Goal: Transaction & Acquisition: Obtain resource

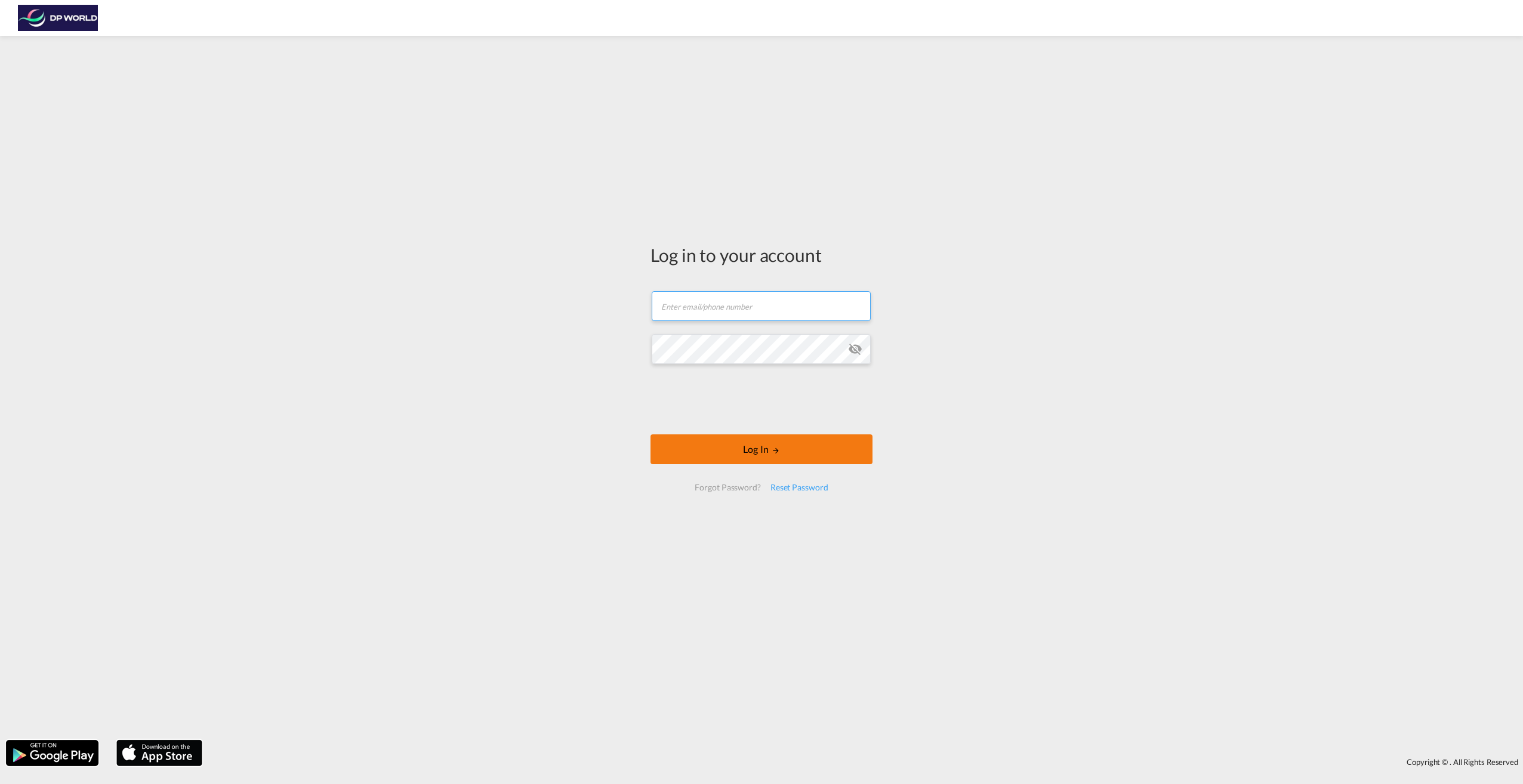
type input "[PERSON_NAME][EMAIL_ADDRESS][PERSON_NAME][DOMAIN_NAME]"
click at [745, 450] on button "Log In" at bounding box center [762, 449] width 222 height 30
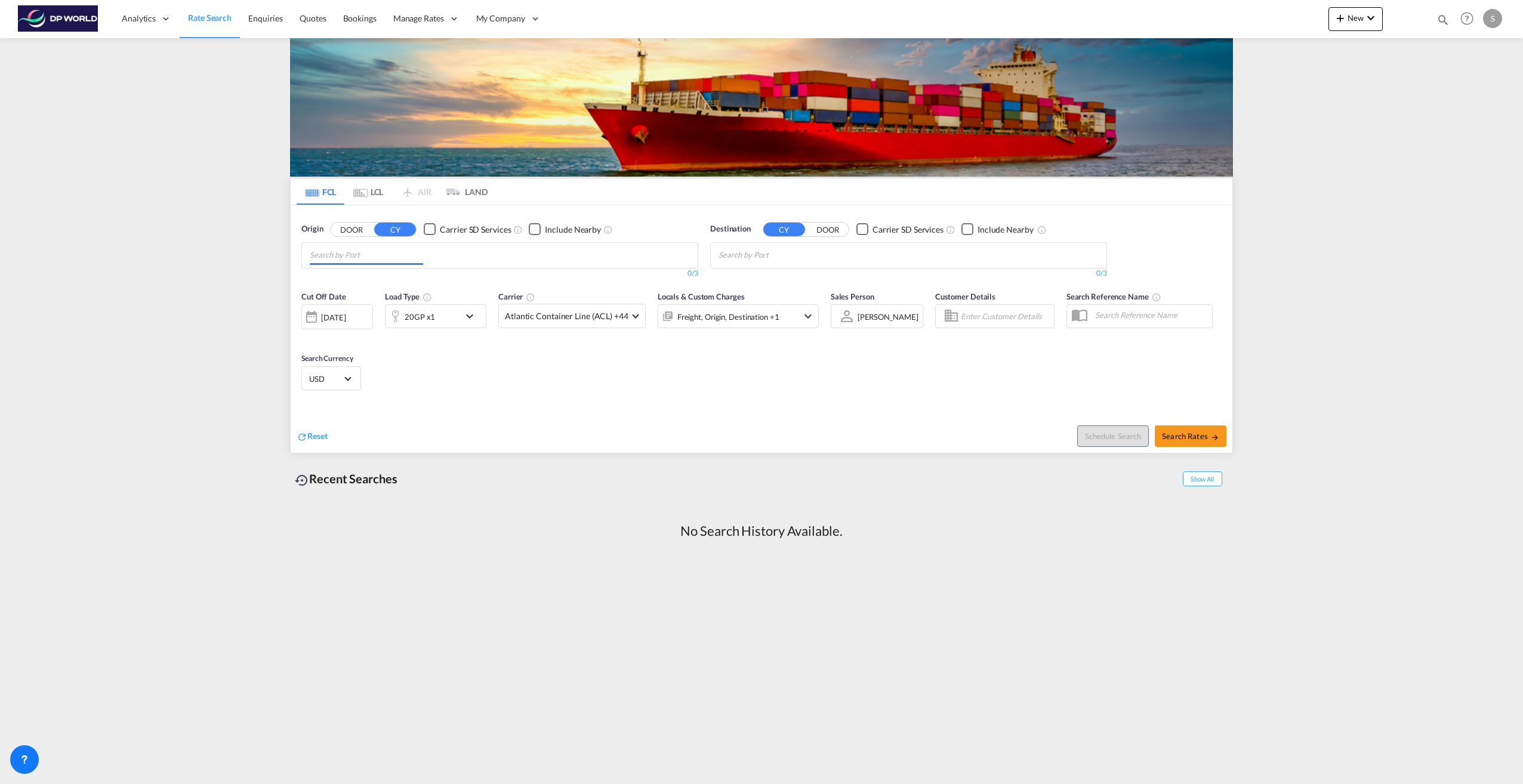
click at [330, 253] on input "Chips input." at bounding box center [366, 255] width 114 height 19
type input "[GEOGRAPHIC_DATA]"
click at [328, 280] on div "[GEOGRAPHIC_DATA] , [GEOGRAPHIC_DATA] [GEOGRAPHIC_DATA] USHOU" at bounding box center [402, 286] width 227 height 43
type input "poti"
click at [737, 279] on div "Poti [US_STATE] GEPTI" at bounding box center [811, 283] width 227 height 36
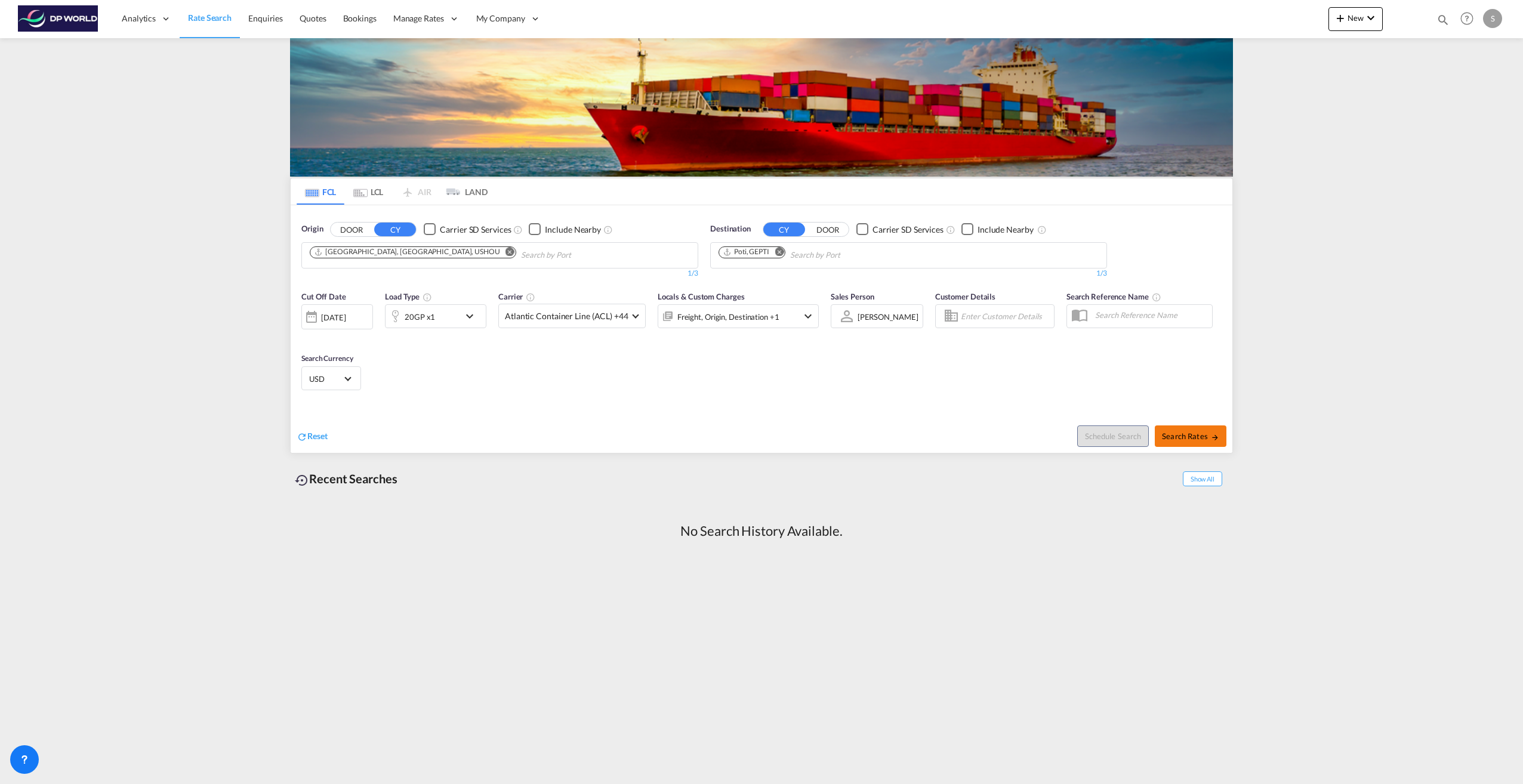
click at [1191, 435] on span "Search Rates" at bounding box center [1191, 436] width 57 height 10
type input "USHOU to GEPTI / [DATE]"
